Goal: Obtain resource: Download file/media

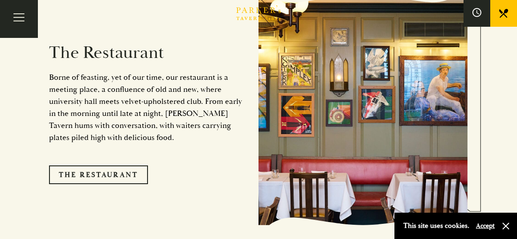
scroll to position [685, 0]
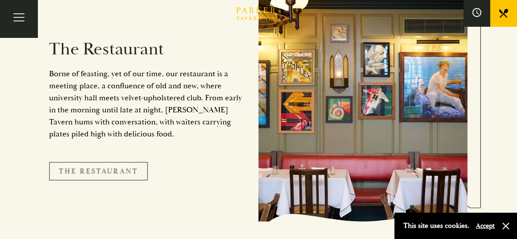
click at [78, 162] on link "The Restaurant" at bounding box center [98, 171] width 99 height 19
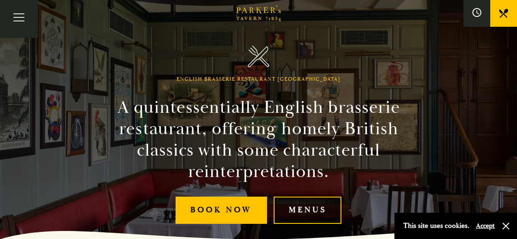
drag, startPoint x: 319, startPoint y: 217, endPoint x: 318, endPoint y: 204, distance: 12.5
click at [319, 217] on link "Menus" at bounding box center [308, 209] width 68 height 27
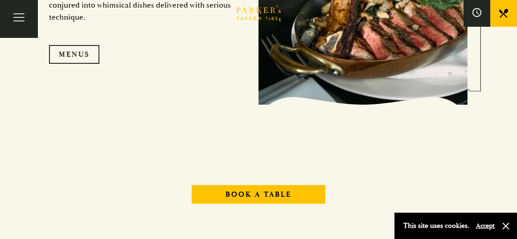
scroll to position [816, 0]
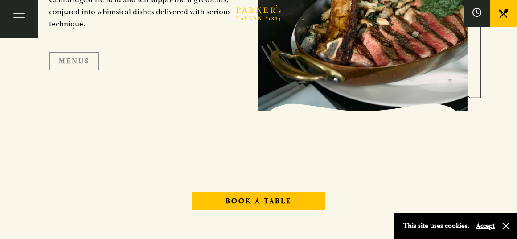
click at [85, 59] on link "Menus" at bounding box center [74, 61] width 50 height 19
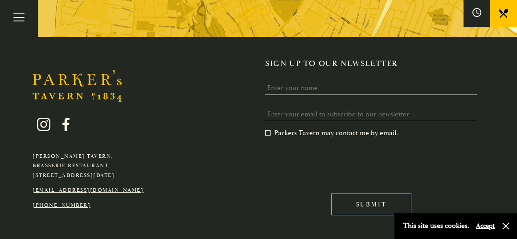
scroll to position [1553, 0]
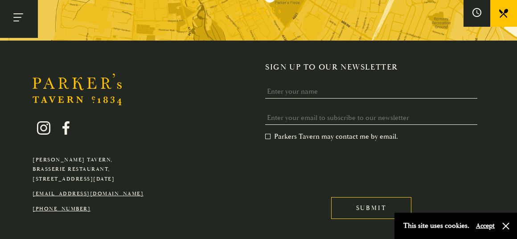
click at [20, 13] on button "Toggle navigation" at bounding box center [19, 19] width 38 height 38
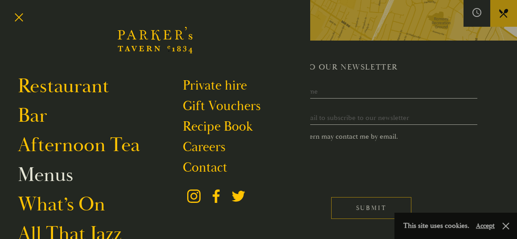
click at [47, 174] on link "Menus" at bounding box center [45, 175] width 55 height 25
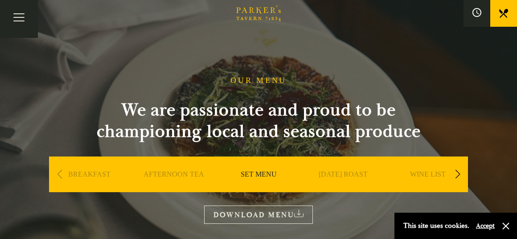
click at [261, 175] on link "SET MENU" at bounding box center [259, 188] width 36 height 36
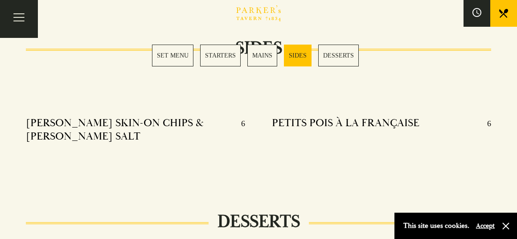
scroll to position [921, 0]
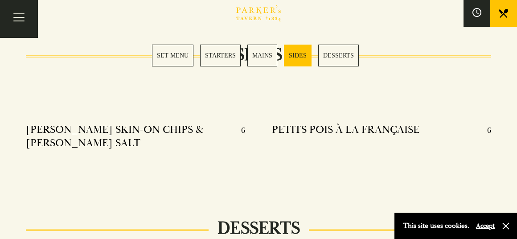
click at [331, 58] on link "DESSERTS" at bounding box center [338, 56] width 41 height 22
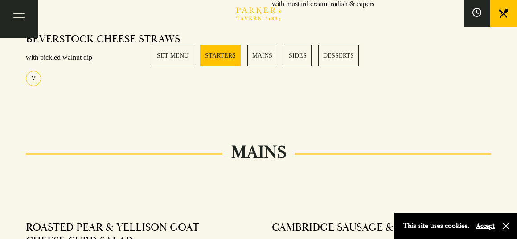
scroll to position [490, 0]
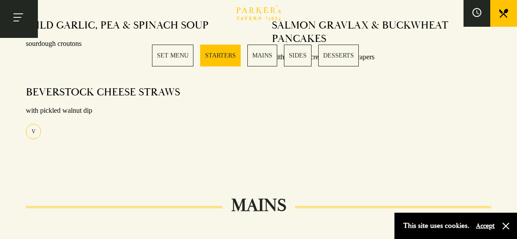
click at [28, 17] on button "Toggle navigation" at bounding box center [19, 19] width 38 height 38
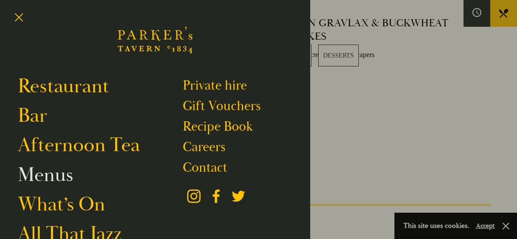
click at [50, 177] on link "Menus" at bounding box center [45, 175] width 55 height 25
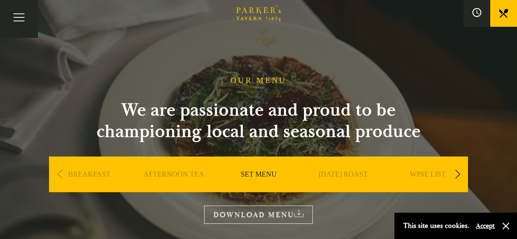
drag, startPoint x: 245, startPoint y: 215, endPoint x: 245, endPoint y: 203, distance: 12.5
click at [245, 215] on link "DOWNLOAD MENU" at bounding box center [258, 214] width 109 height 18
